Goal: Task Accomplishment & Management: Use online tool/utility

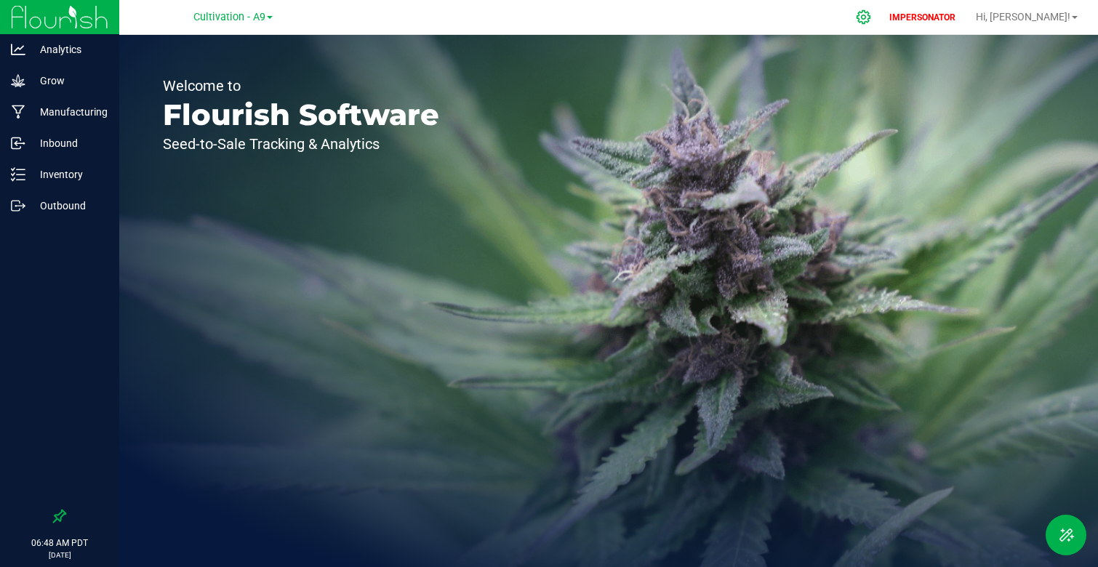
click at [871, 17] on icon at bounding box center [862, 16] width 15 height 15
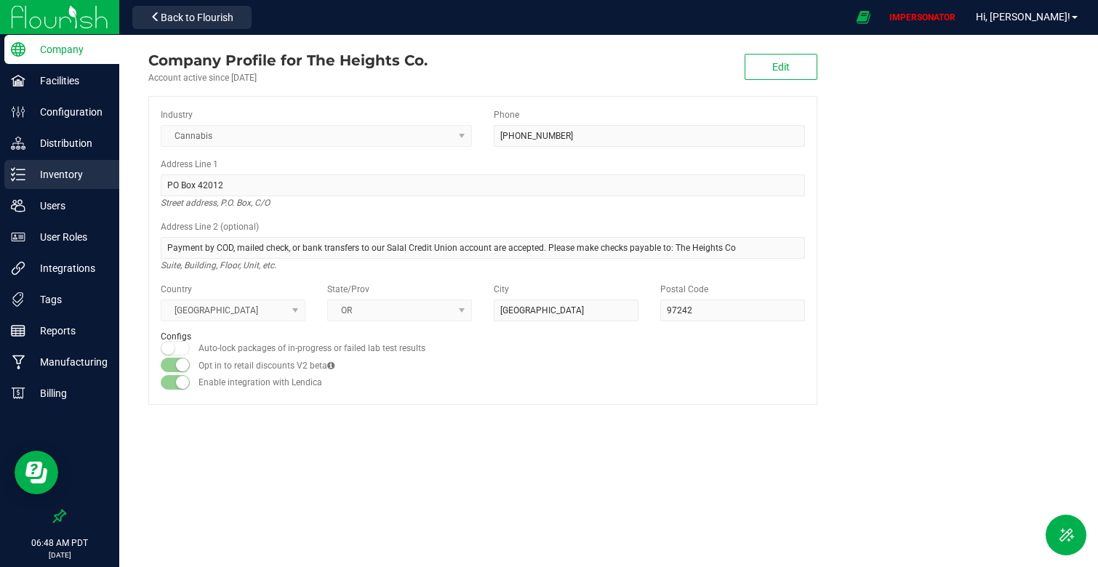
click at [78, 183] on div "Inventory" at bounding box center [61, 174] width 115 height 29
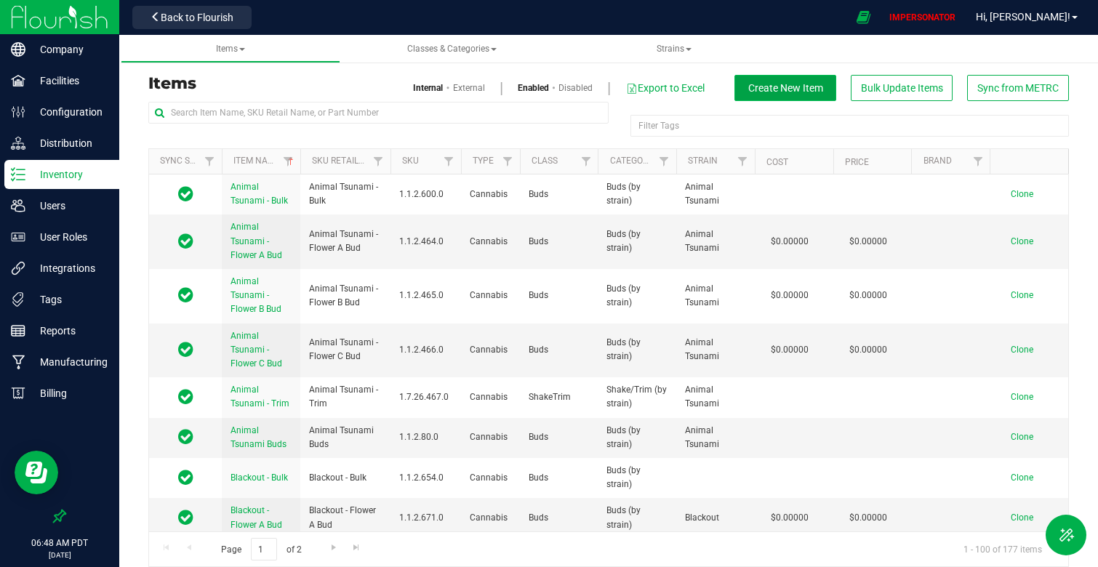
click at [799, 86] on span "Create New Item" at bounding box center [785, 88] width 75 height 12
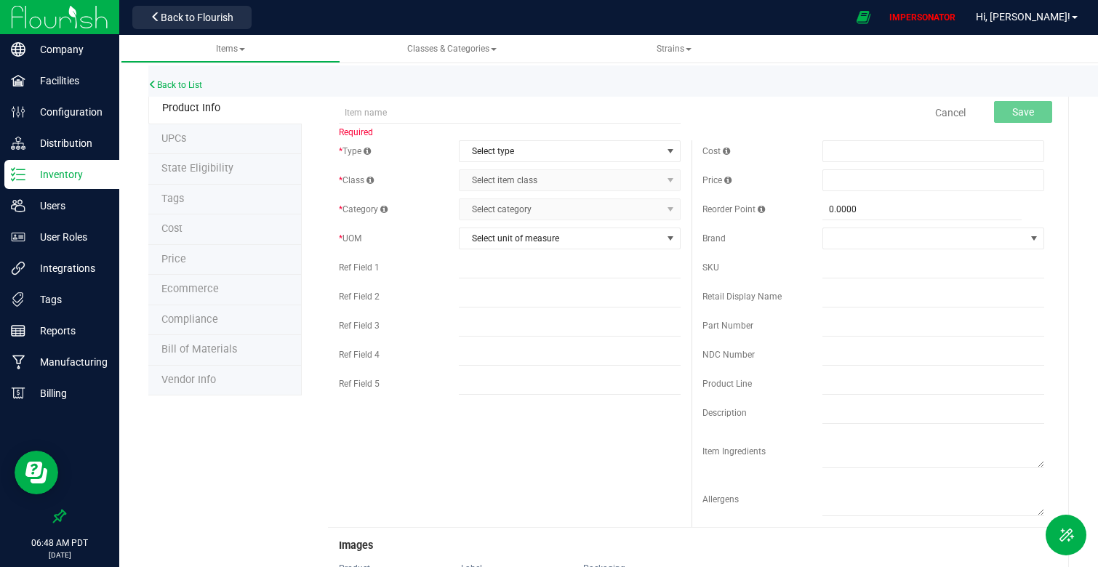
click at [50, 174] on p "Inventory" at bounding box center [68, 174] width 87 height 17
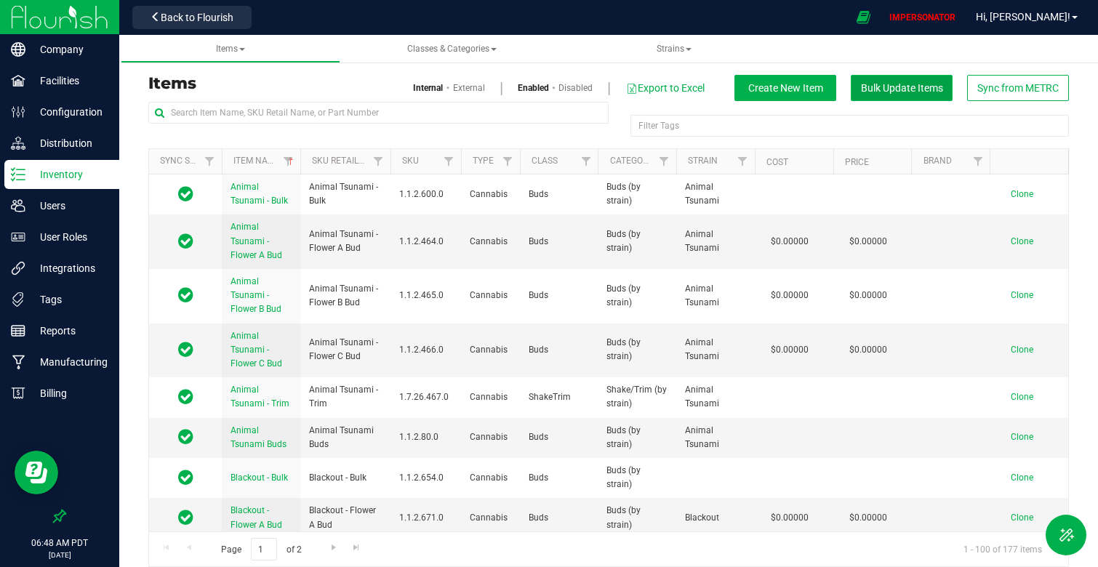
click at [874, 84] on span "Bulk Update Items" at bounding box center [902, 88] width 82 height 12
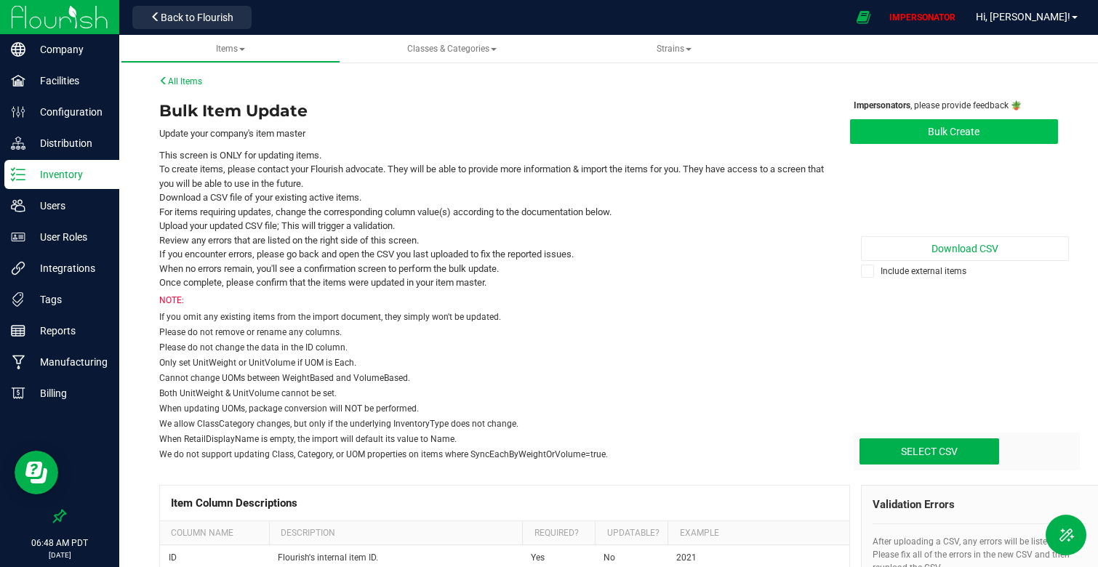
click at [937, 133] on button "Bulk Create" at bounding box center [954, 131] width 209 height 25
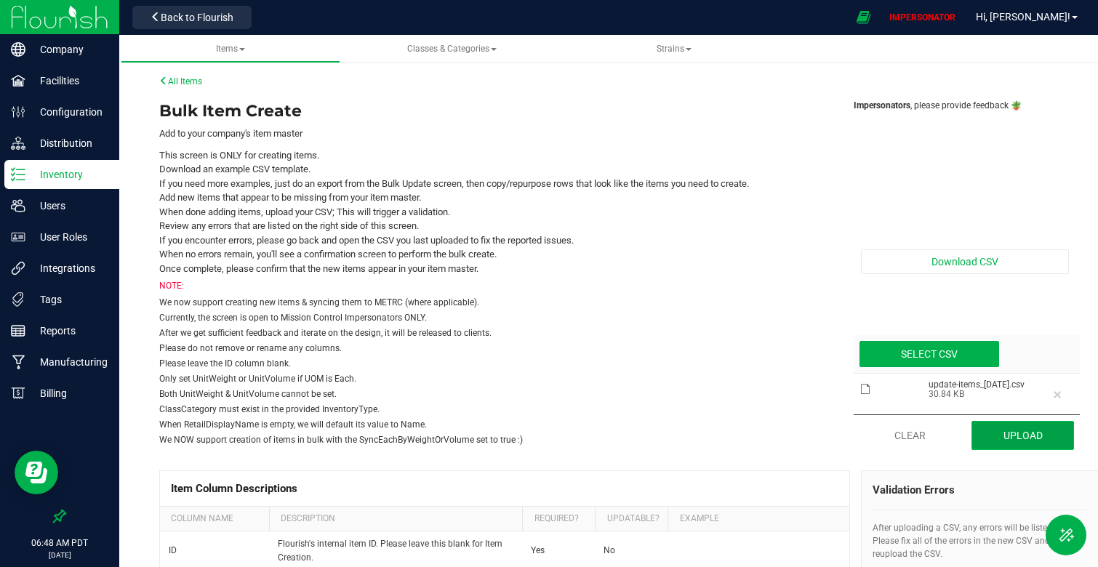
click at [999, 432] on button "Upload" at bounding box center [1022, 435] width 102 height 29
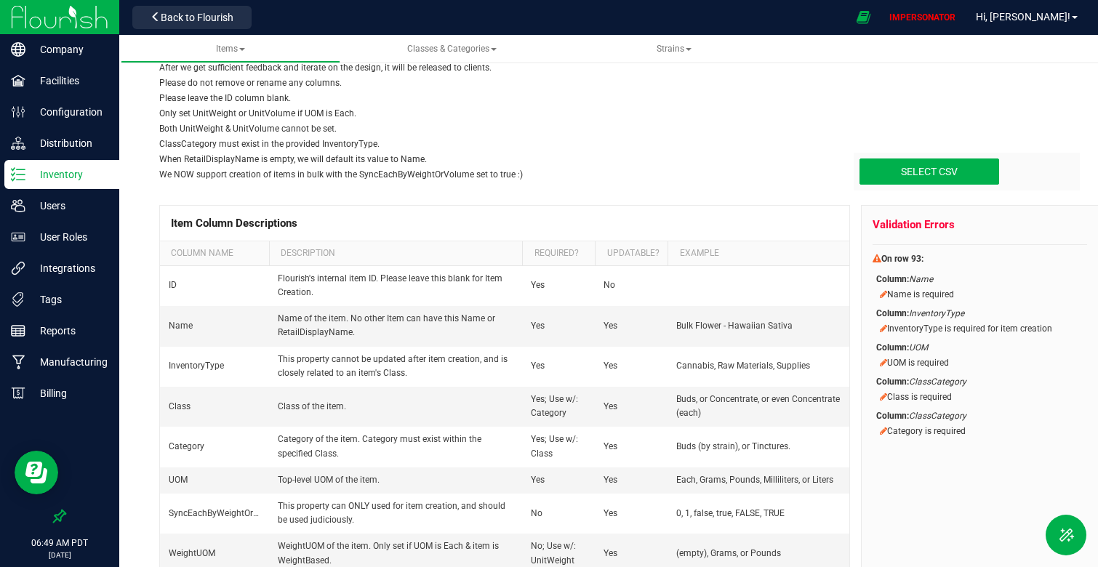
scroll to position [303, 0]
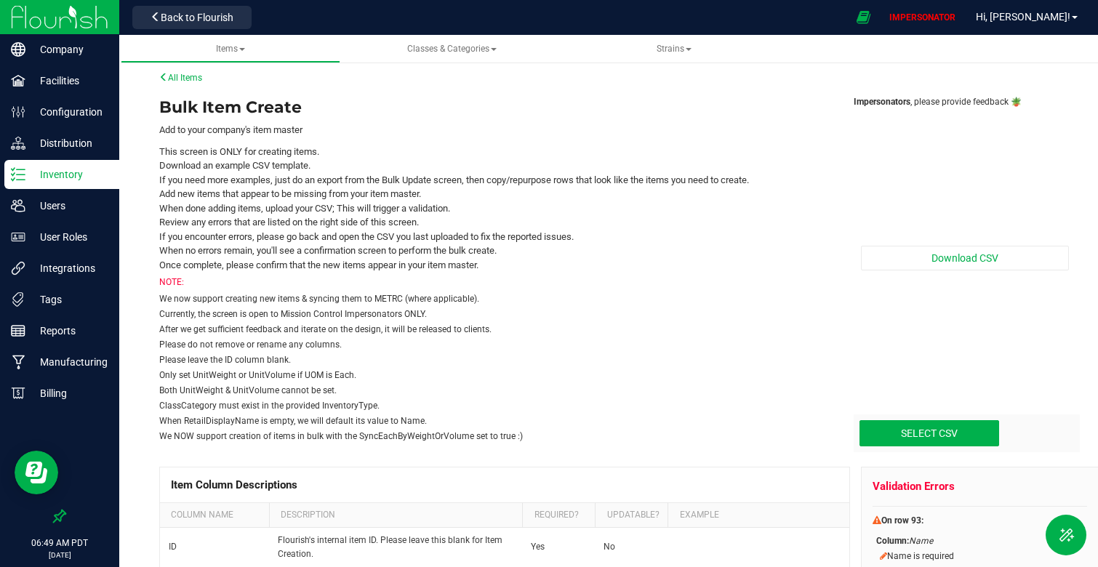
scroll to position [0, 0]
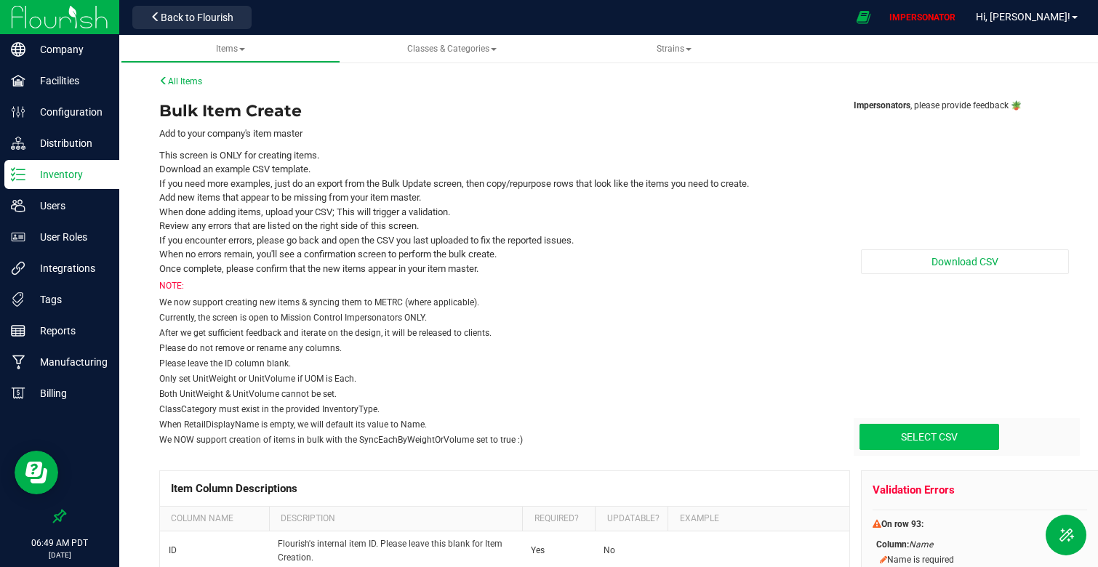
type input "C:\fakepath\update-items_[DATE].csv"
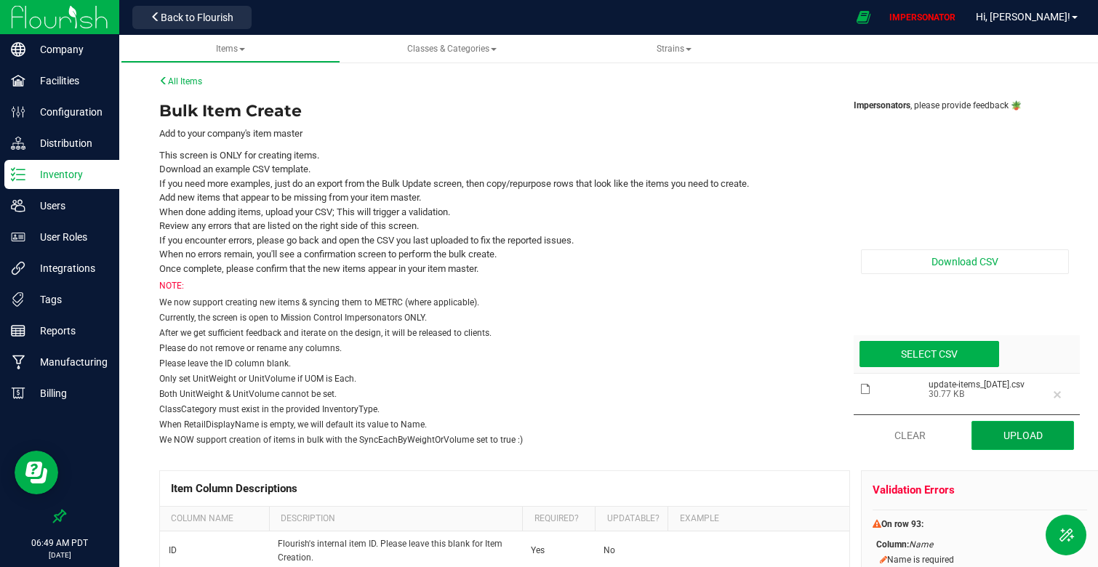
click at [1007, 443] on button "Upload" at bounding box center [1022, 435] width 102 height 29
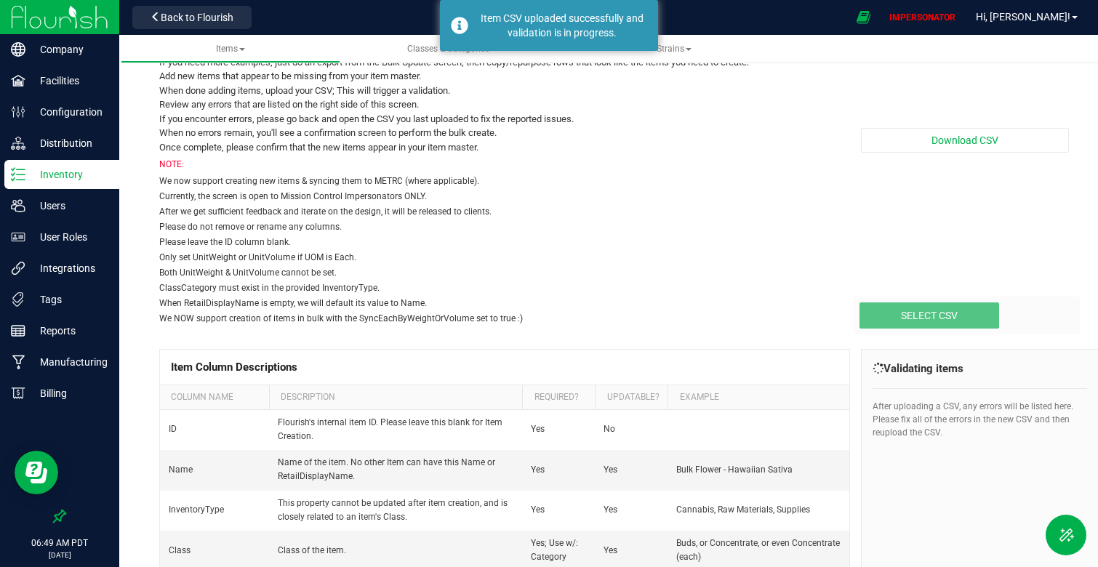
scroll to position [129, 0]
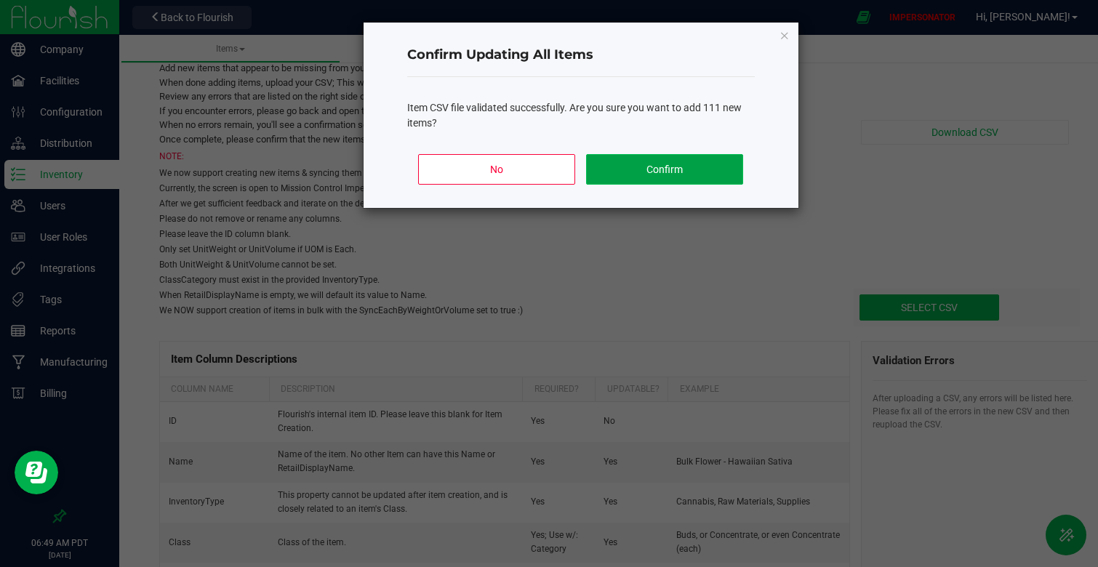
click at [666, 164] on button "Confirm" at bounding box center [664, 169] width 156 height 31
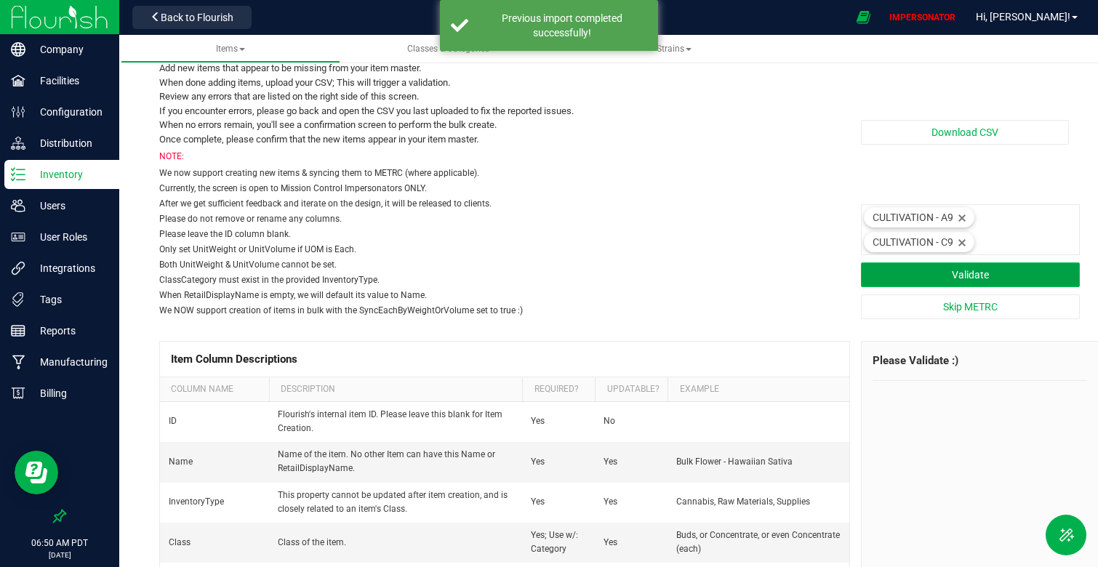
click at [967, 274] on button "Validate" at bounding box center [971, 274] width 220 height 25
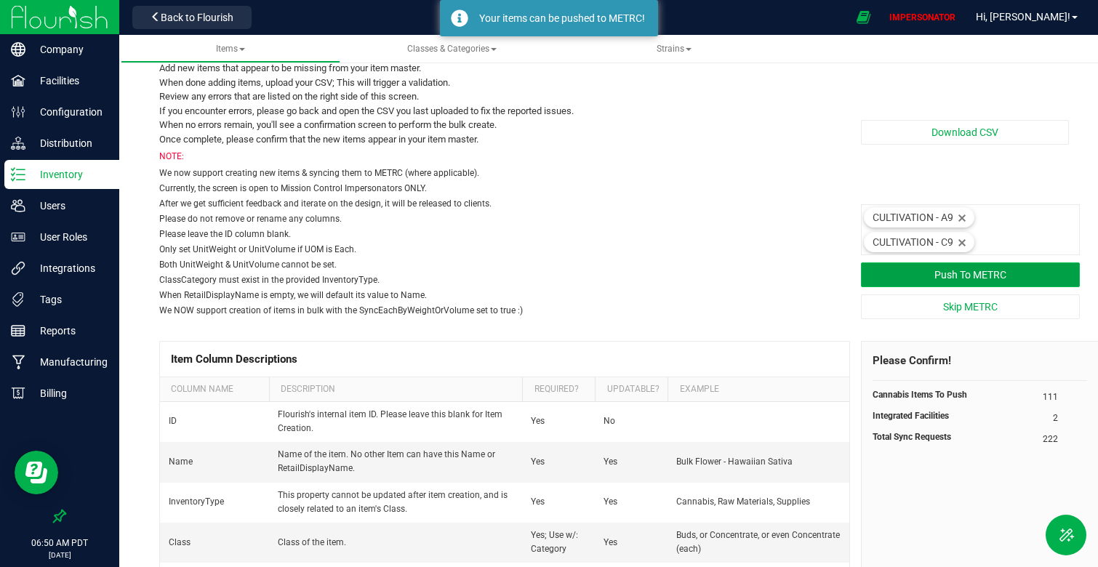
click at [956, 271] on button "Push To METRC" at bounding box center [971, 274] width 220 height 25
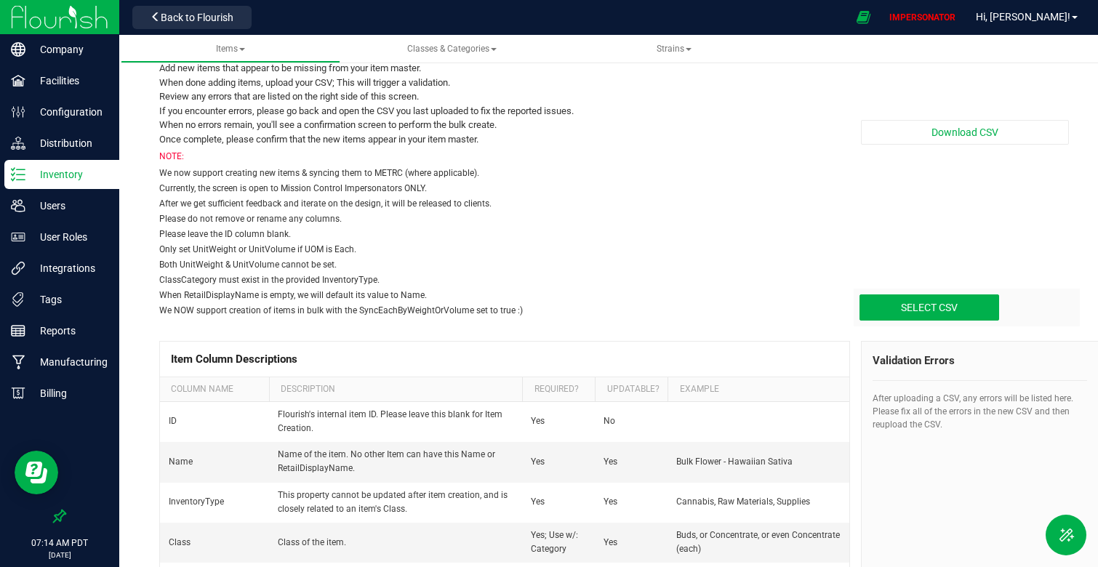
click at [71, 161] on div "Inventory" at bounding box center [61, 174] width 115 height 29
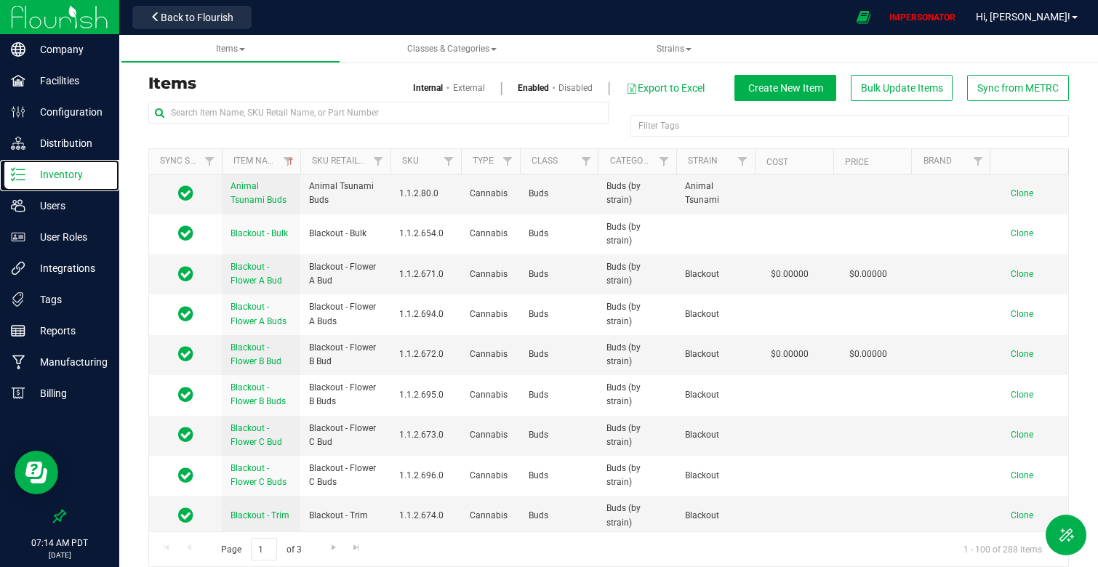
scroll to position [475, 0]
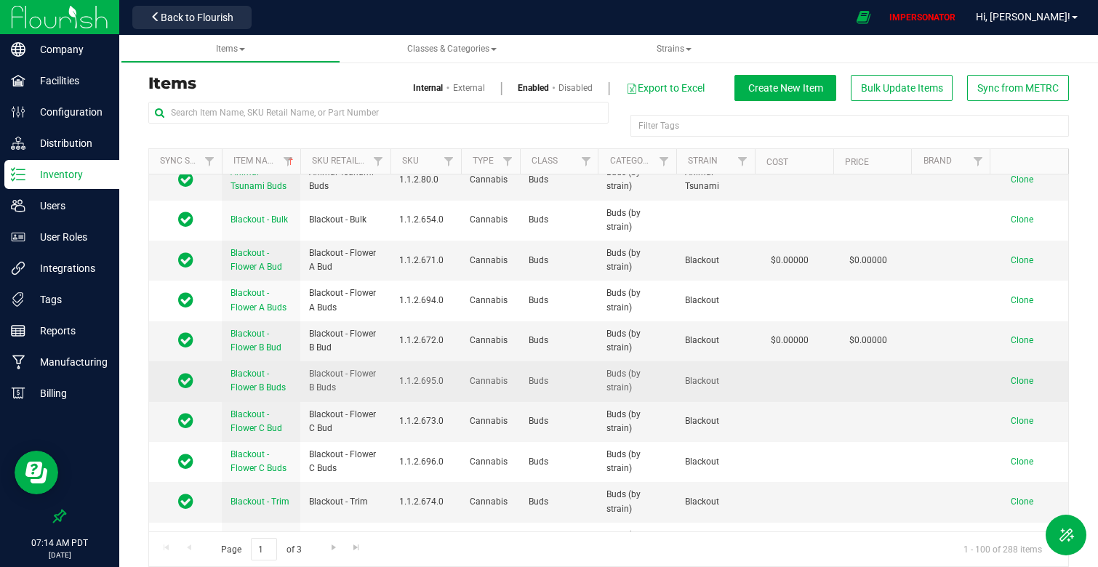
click at [258, 378] on span "Blackout - Flower B Buds" at bounding box center [257, 381] width 55 height 24
